Goal: Task Accomplishment & Management: Manage account settings

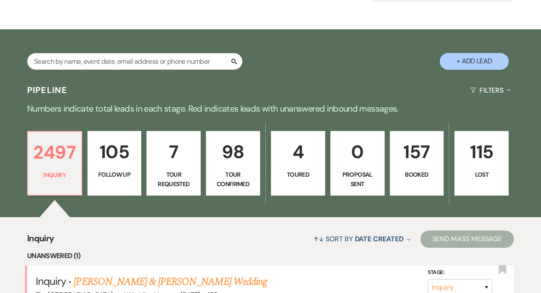
scroll to position [142, 0]
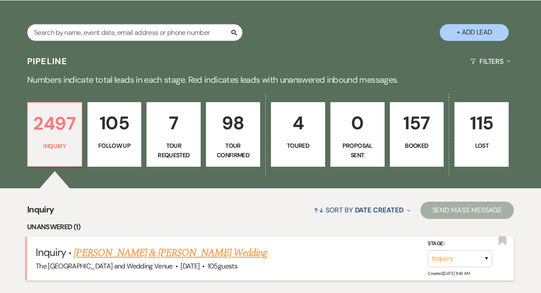
click at [126, 259] on link "John Fellows & Madison Hostetler's Wedding" at bounding box center [170, 252] width 193 height 15
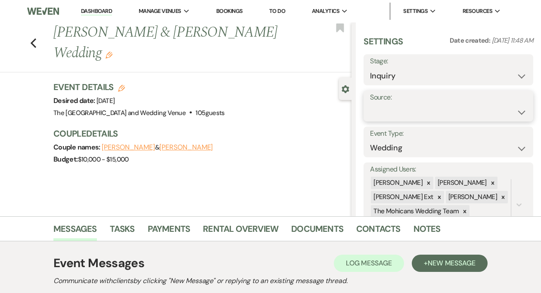
click at [402, 113] on select "Weven Venue Website Instagram Facebook Pinterest Google The Knot Wedding Wire H…" at bounding box center [448, 112] width 157 height 17
select select "5"
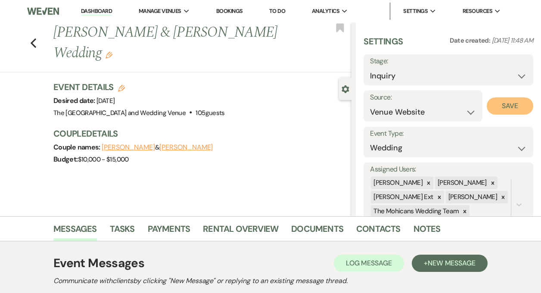
click at [510, 109] on button "Save" at bounding box center [509, 105] width 46 height 17
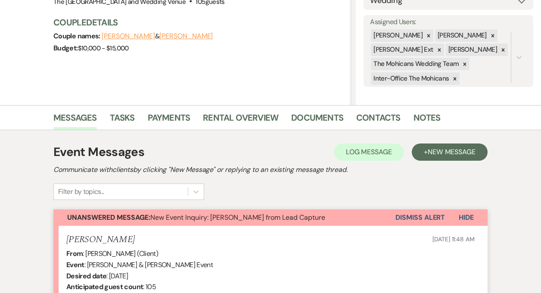
scroll to position [121, 0]
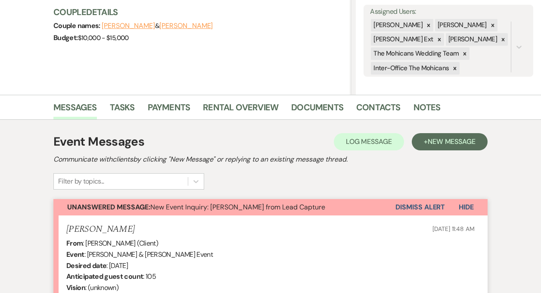
click at [411, 207] on button "Dismiss Alert" at bounding box center [419, 207] width 49 height 16
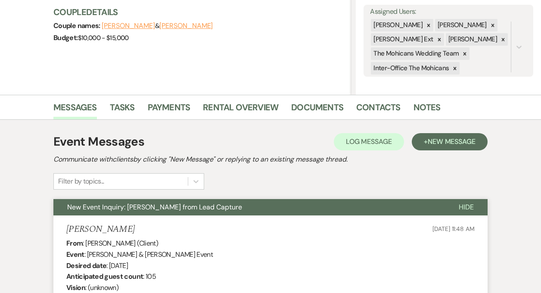
scroll to position [0, 0]
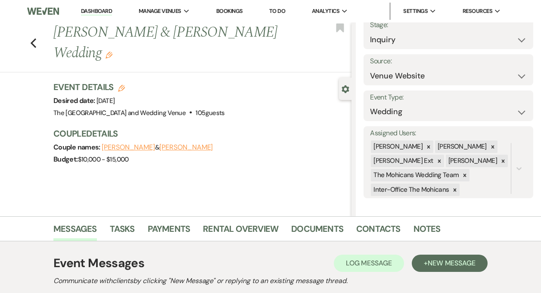
click at [94, 11] on link "Dashboard" at bounding box center [96, 11] width 31 height 8
